Goal: Task Accomplishment & Management: Complete application form

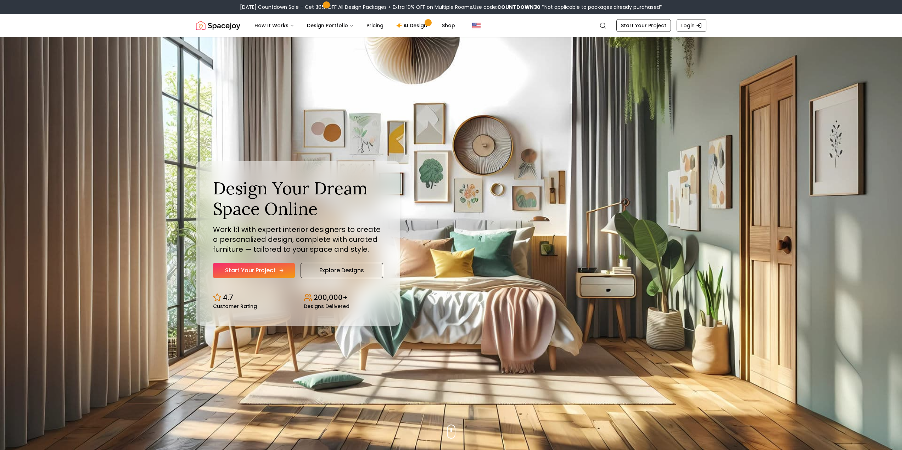
click at [262, 268] on link "Start Your Project" at bounding box center [254, 271] width 82 height 16
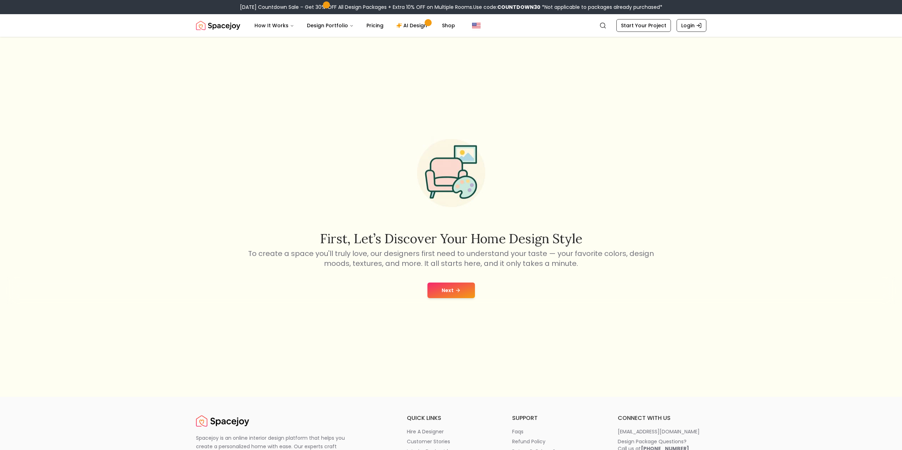
click at [444, 292] on button "Next" at bounding box center [450, 291] width 47 height 16
